Goal: Use online tool/utility: Utilize a website feature to perform a specific function

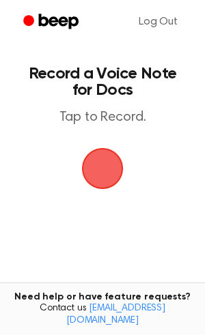
click at [91, 177] on span "button" at bounding box center [102, 168] width 38 height 38
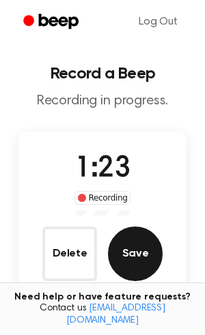
click at [141, 255] on button "Save" at bounding box center [135, 254] width 55 height 55
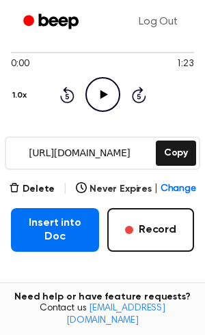
scroll to position [117, 0]
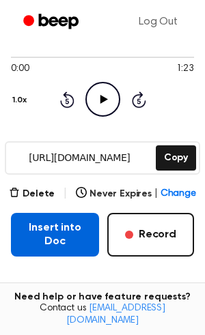
click at [89, 228] on button "Insert into Doc" at bounding box center [55, 235] width 88 height 44
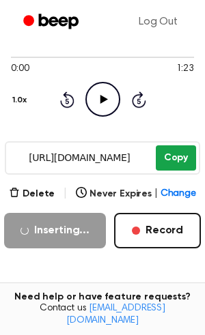
click at [182, 156] on button "Copy" at bounding box center [176, 157] width 40 height 25
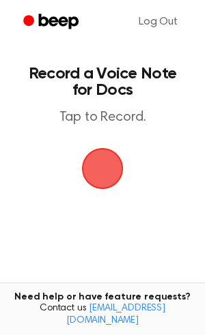
click at [106, 171] on span "button" at bounding box center [102, 168] width 51 height 51
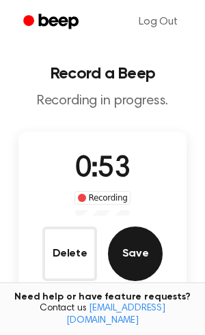
click at [137, 227] on button "Save" at bounding box center [135, 254] width 55 height 55
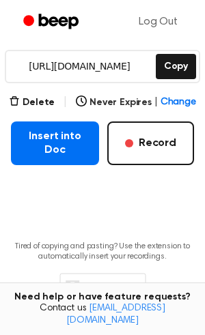
scroll to position [265, 0]
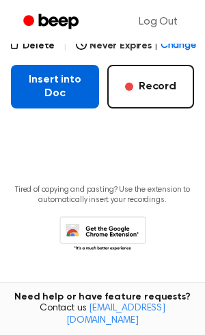
click at [65, 96] on button "Insert into Doc" at bounding box center [55, 87] width 88 height 44
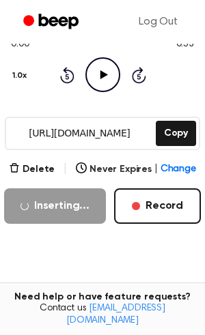
scroll to position [140, 0]
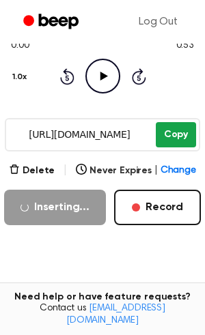
click at [162, 138] on button "Copy" at bounding box center [176, 134] width 40 height 25
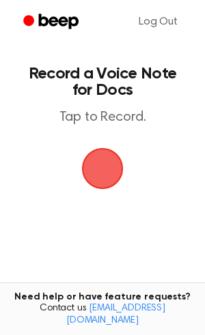
click at [96, 168] on span "button" at bounding box center [102, 168] width 51 height 51
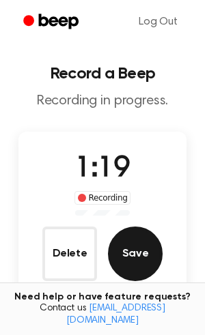
click at [134, 268] on button "Save" at bounding box center [135, 254] width 55 height 55
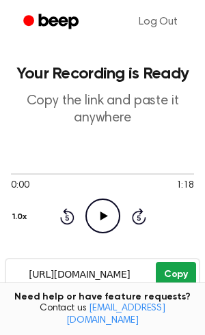
click at [179, 278] on button "Copy" at bounding box center [176, 274] width 40 height 25
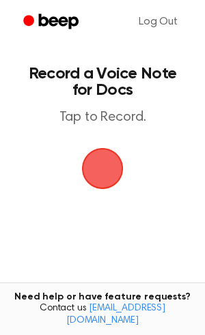
click at [98, 162] on span "button" at bounding box center [102, 168] width 61 height 61
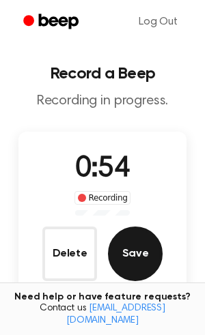
click at [122, 247] on button "Save" at bounding box center [135, 254] width 55 height 55
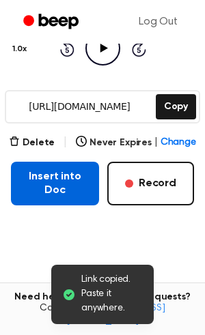
scroll to position [154, 0]
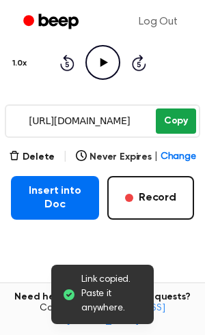
click at [173, 122] on button "Copy" at bounding box center [176, 121] width 40 height 25
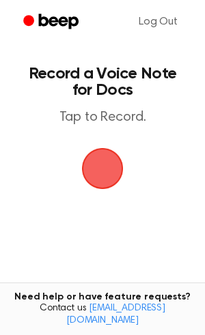
click at [91, 182] on span "button" at bounding box center [102, 168] width 73 height 73
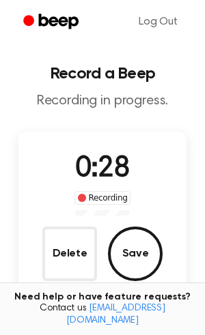
click at [144, 244] on button "Save" at bounding box center [135, 254] width 55 height 55
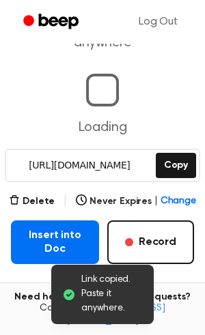
scroll to position [82, 0]
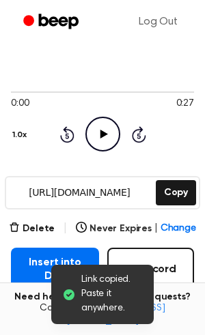
click at [183, 153] on div "0:00 0:27 Your browser does not support the [object Object] element. 1.0x Rewin…" at bounding box center [102, 119] width 183 height 104
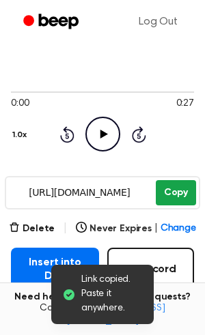
click at [163, 188] on button "Copy" at bounding box center [176, 192] width 40 height 25
